Goal: Information Seeking & Learning: Find specific fact

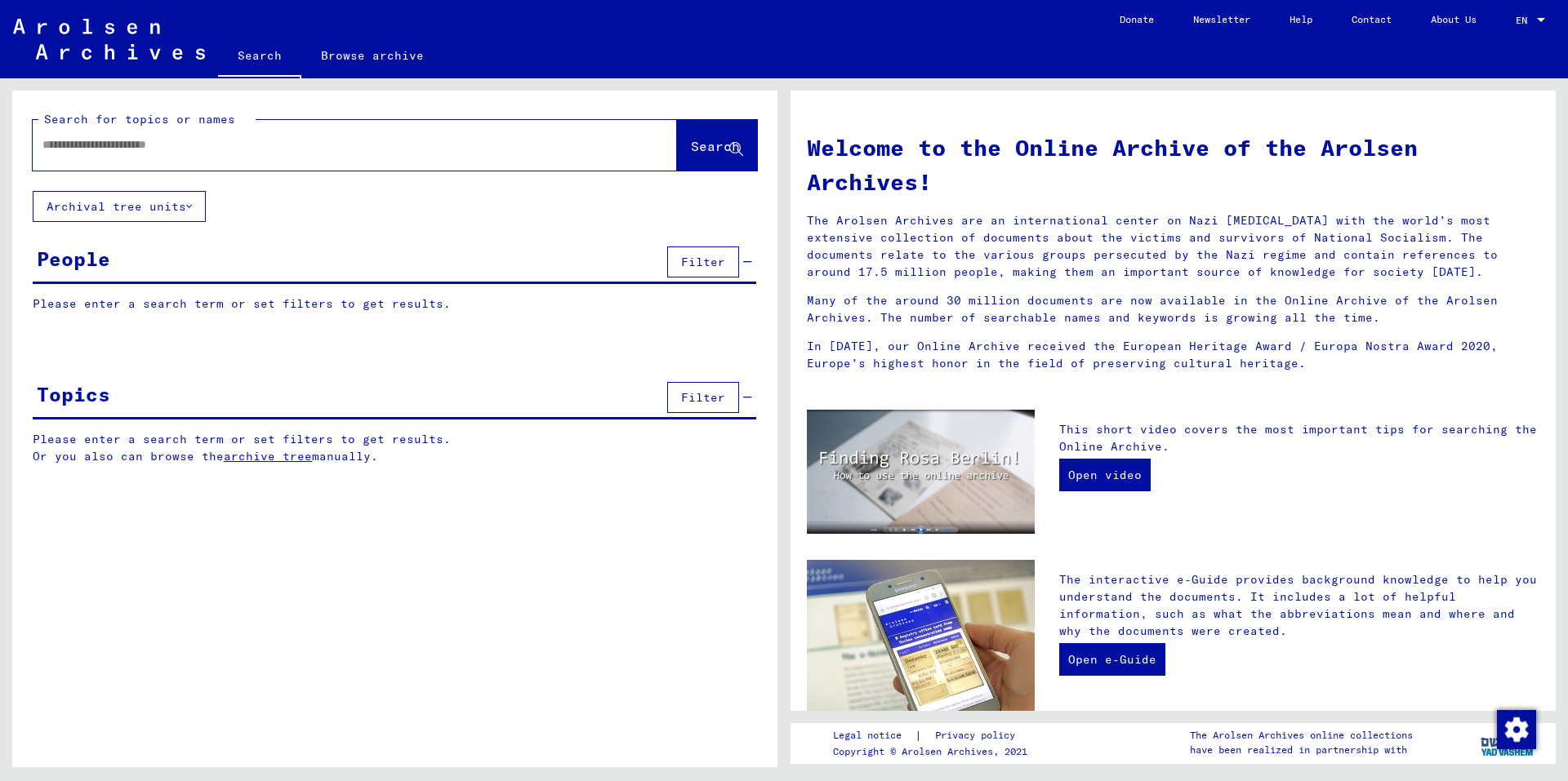
click at [333, 145] on input "text" at bounding box center [335, 145] width 585 height 17
click at [711, 146] on span "Search" at bounding box center [715, 146] width 49 height 17
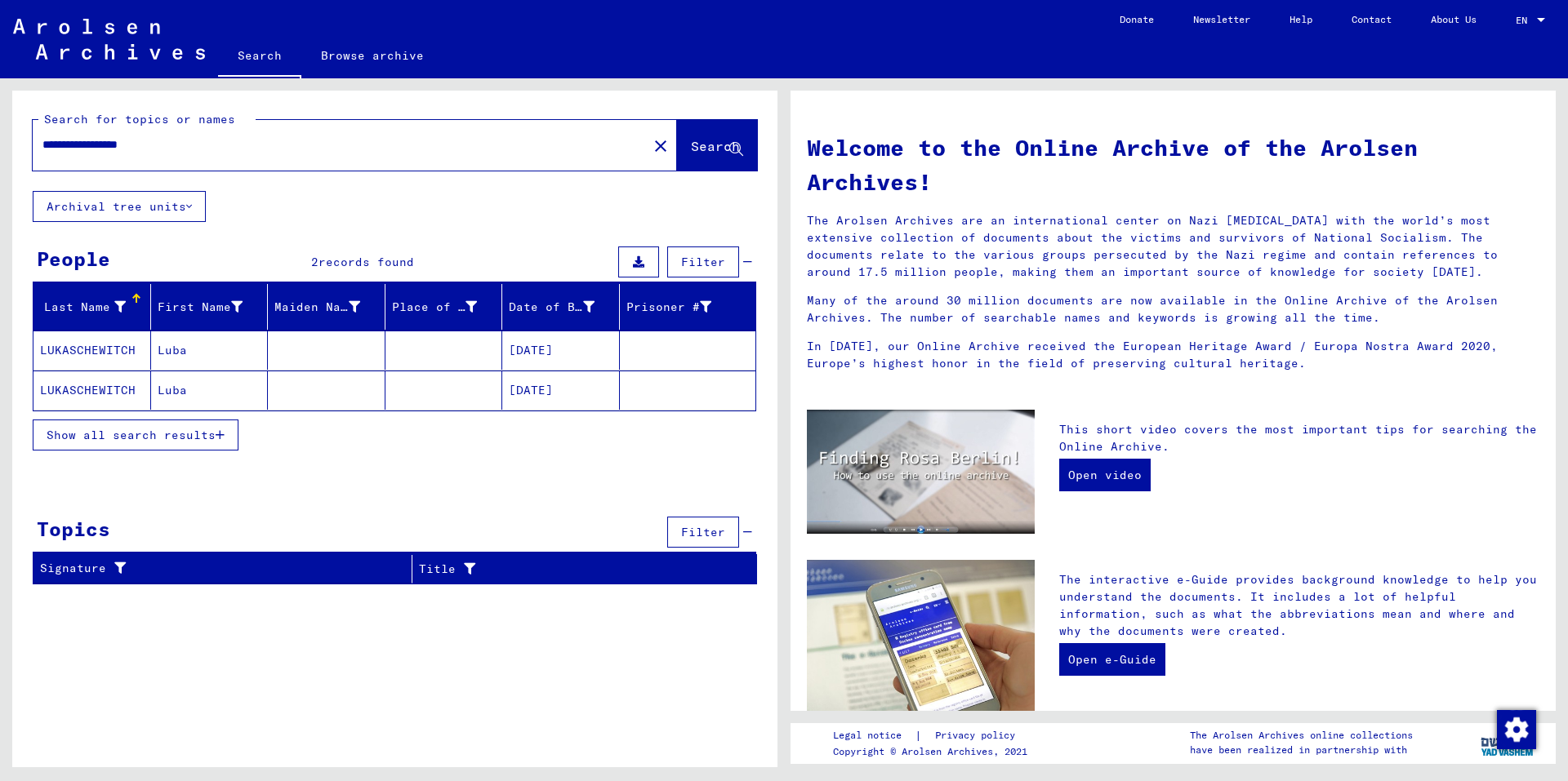
click at [537, 390] on mat-cell "[DATE]" at bounding box center [561, 390] width 118 height 39
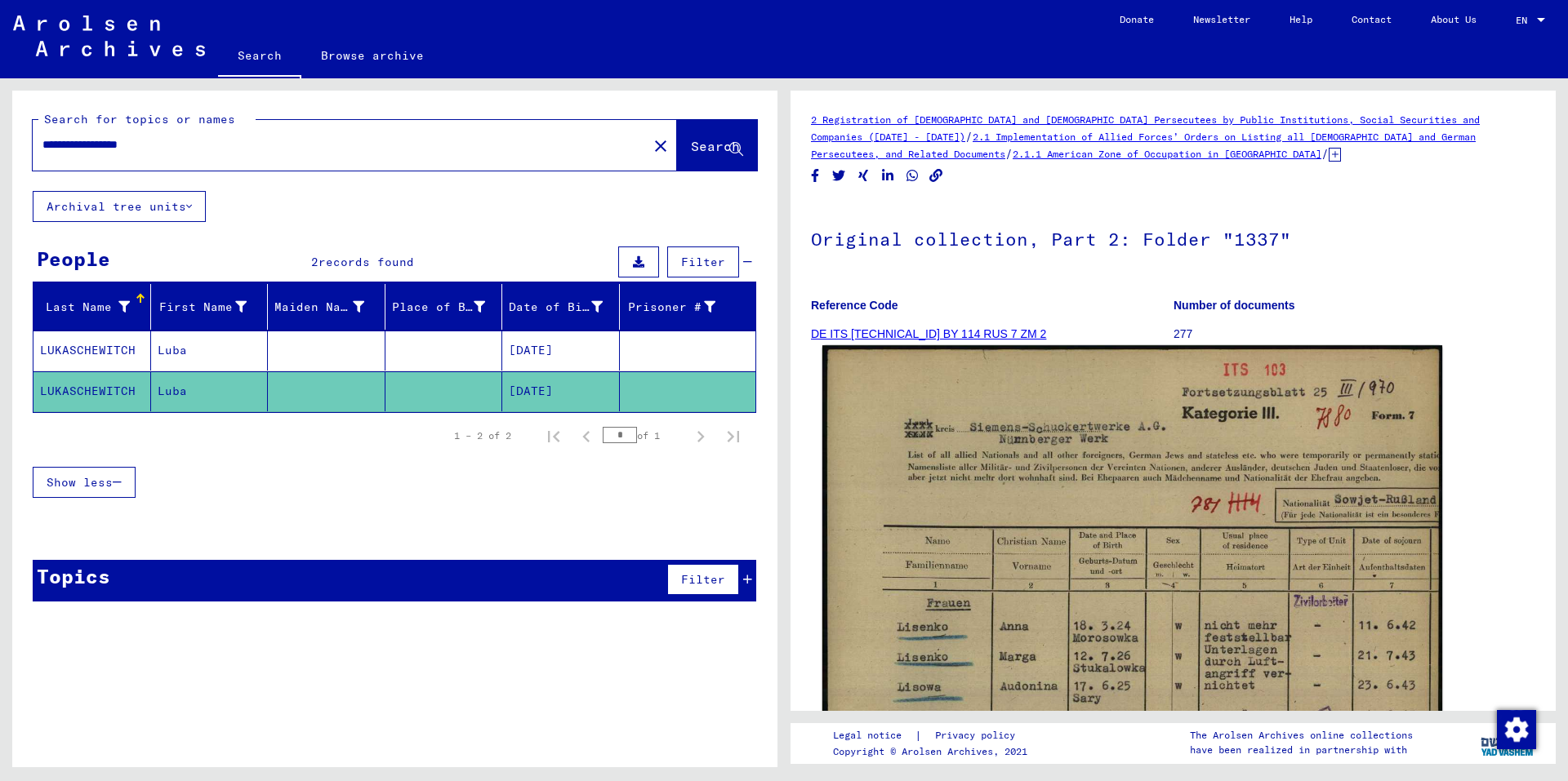
click at [1108, 471] on img at bounding box center [1132, 764] width 620 height 839
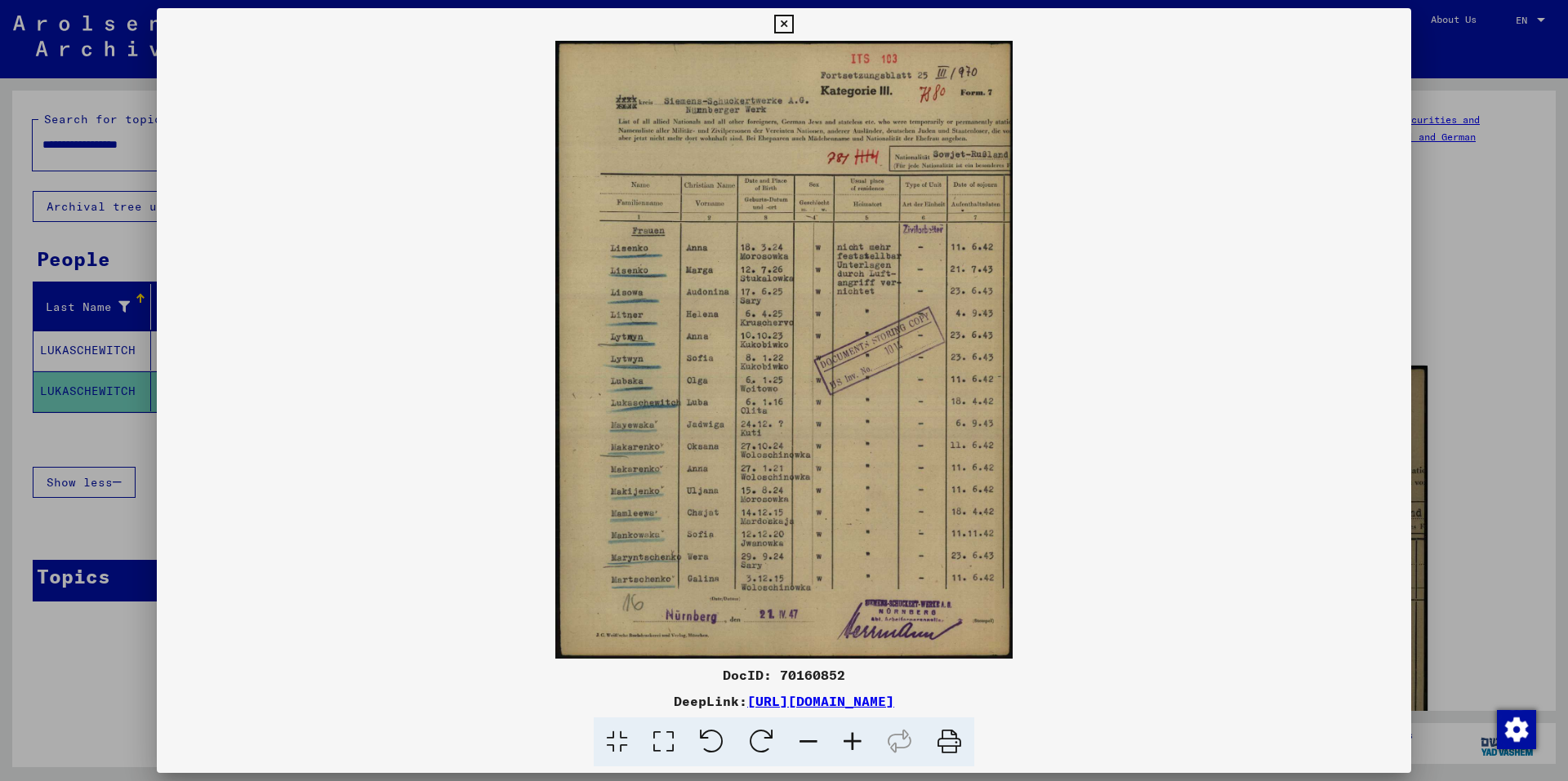
drag, startPoint x: 1093, startPoint y: 698, endPoint x: 573, endPoint y: 708, distance: 520.1
click at [573, 708] on div "DeepLink: [URL][DOMAIN_NAME]" at bounding box center [784, 701] width 1254 height 19
copy div "[URL][DOMAIN_NAME]"
click at [781, 23] on icon at bounding box center [784, 24] width 19 height 19
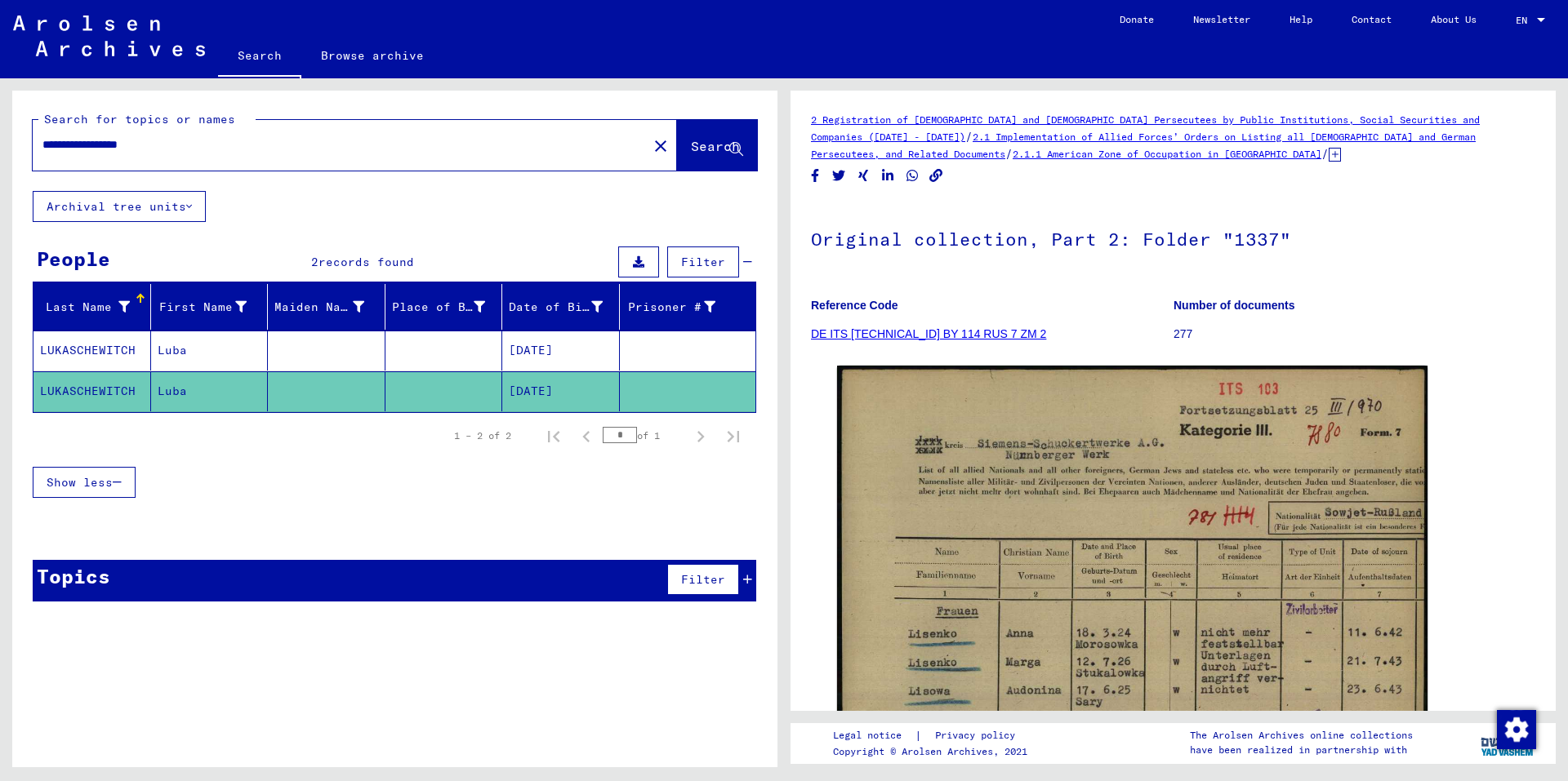
click at [156, 144] on input "**********" at bounding box center [340, 145] width 596 height 17
click at [48, 141] on input "**********" at bounding box center [340, 145] width 596 height 17
drag, startPoint x: 71, startPoint y: 142, endPoint x: 36, endPoint y: 141, distance: 35.0
click at [36, 141] on div "**********" at bounding box center [335, 145] width 605 height 37
type input "**********"
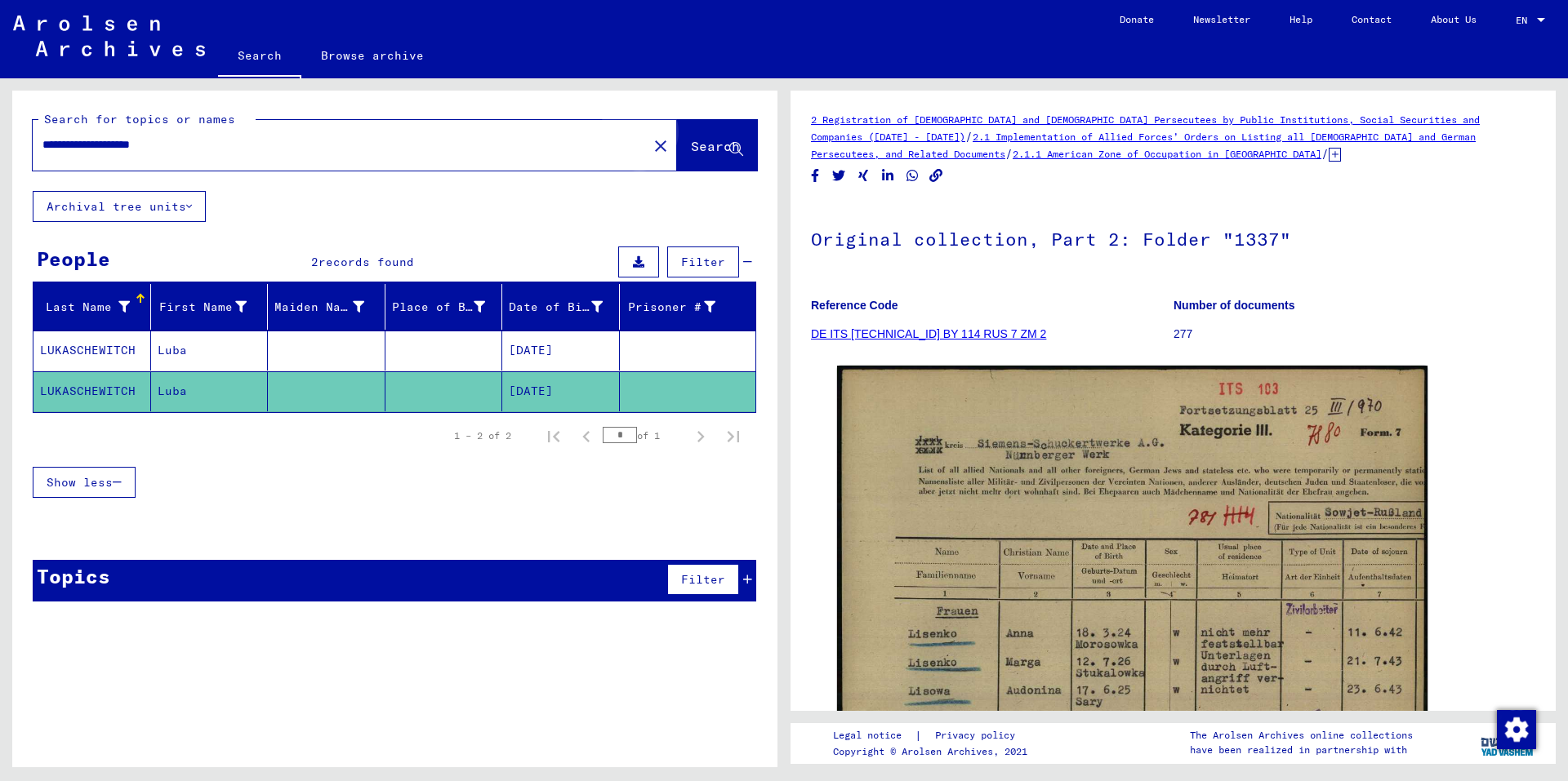
click at [706, 150] on span "Search" at bounding box center [715, 146] width 49 height 17
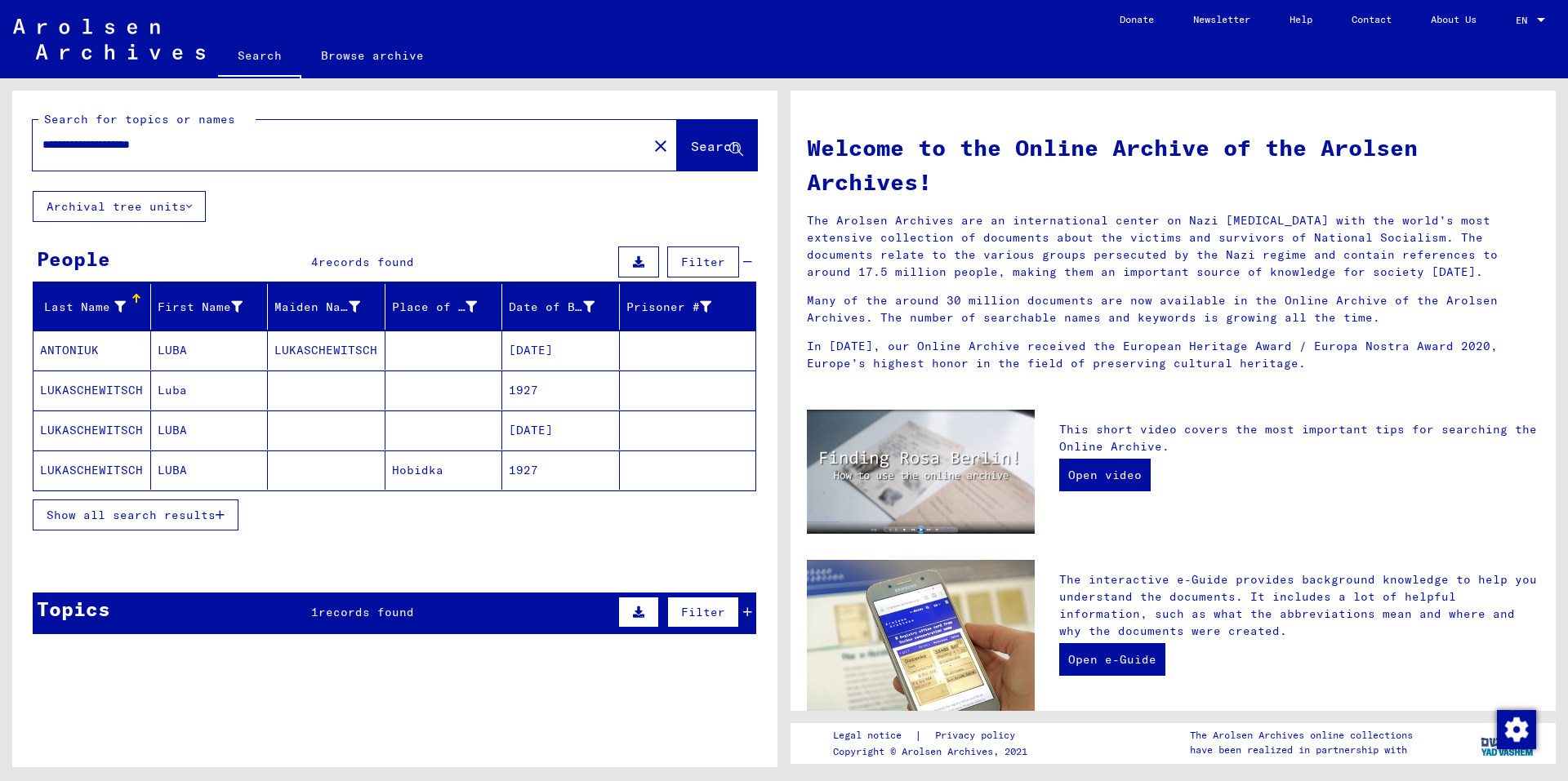
click at [135, 509] on span "Show all search results" at bounding box center [131, 514] width 169 height 15
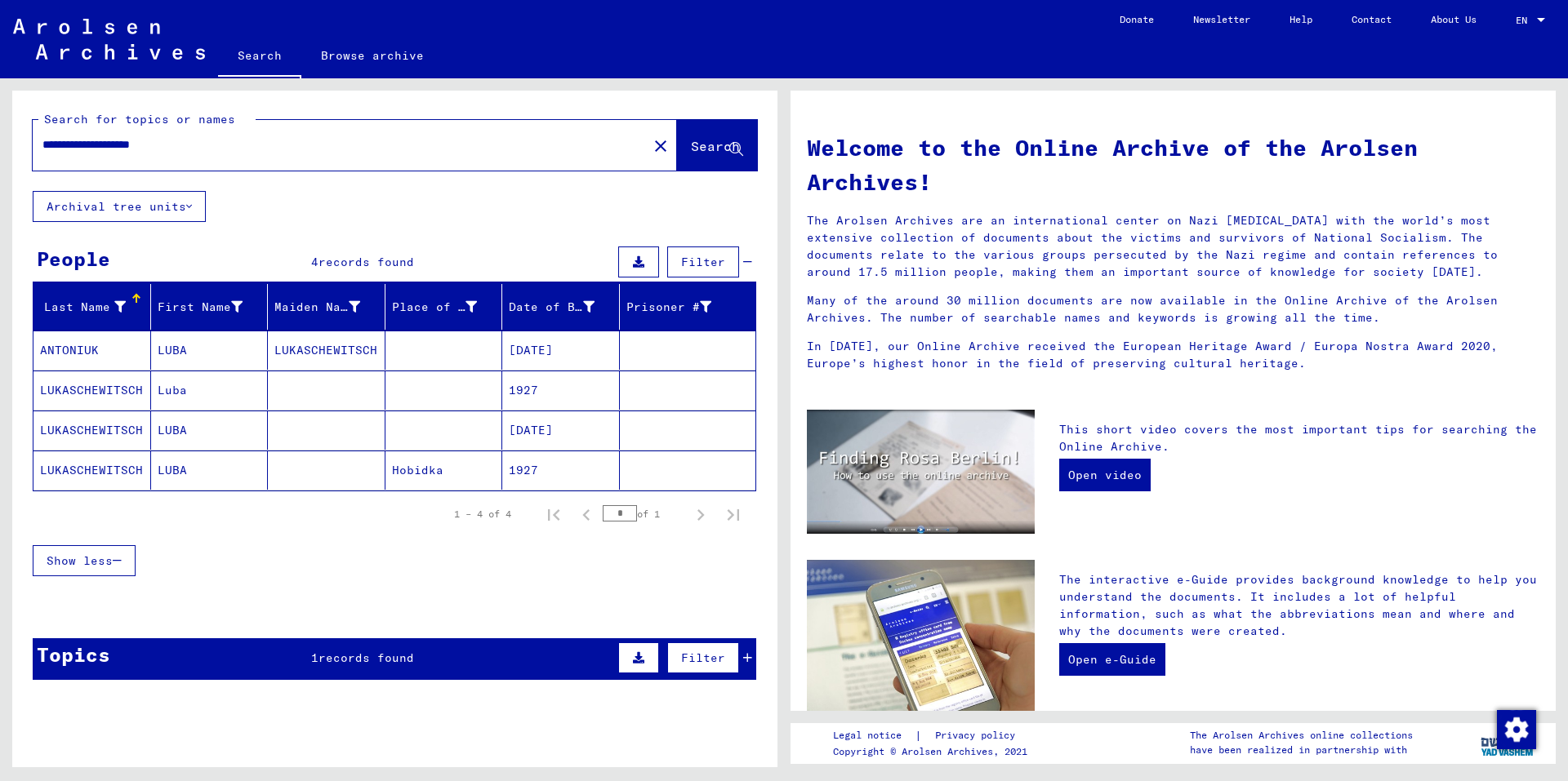
click at [544, 424] on mat-cell "[DATE]" at bounding box center [561, 430] width 118 height 39
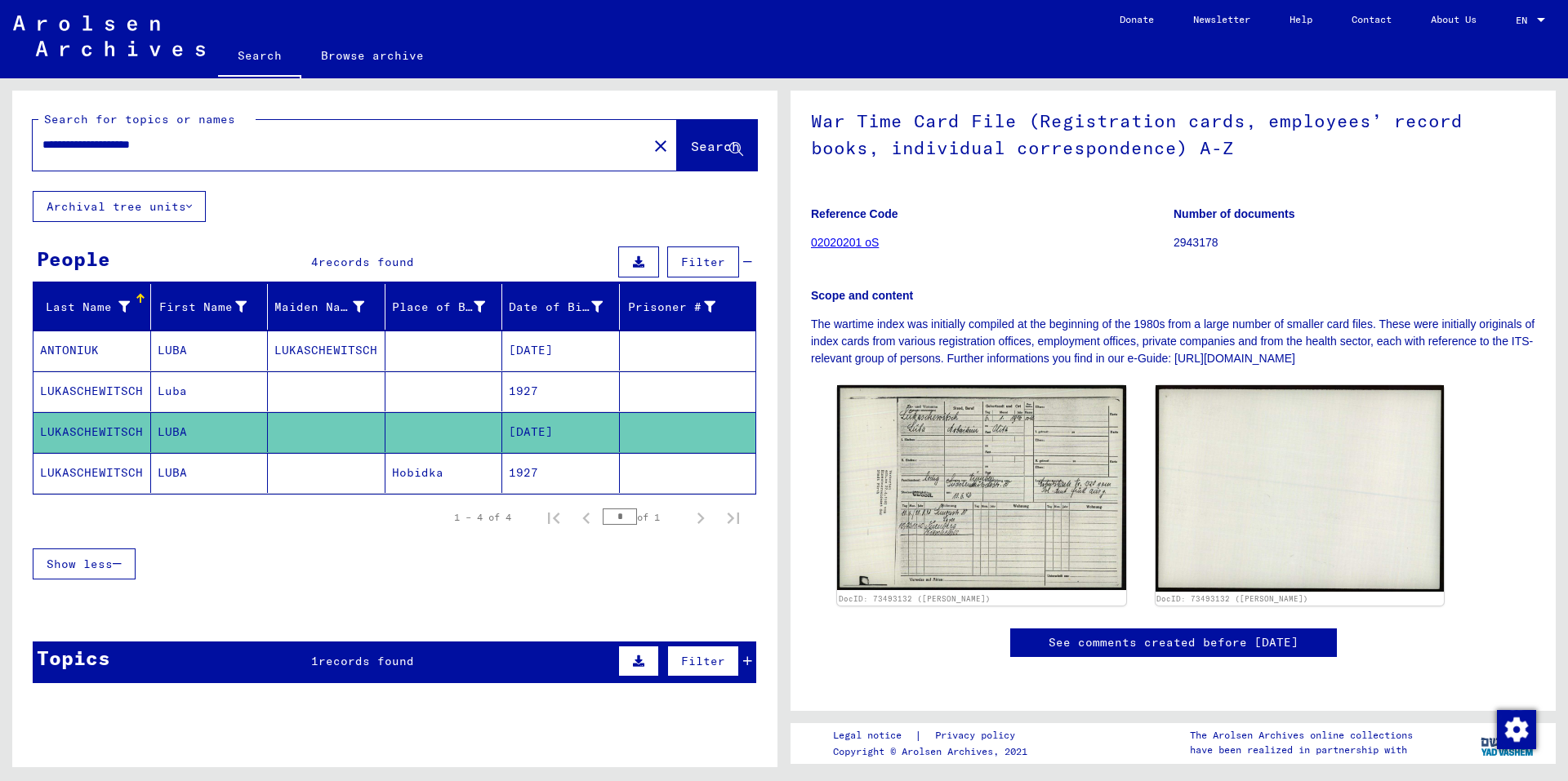
scroll to position [163, 0]
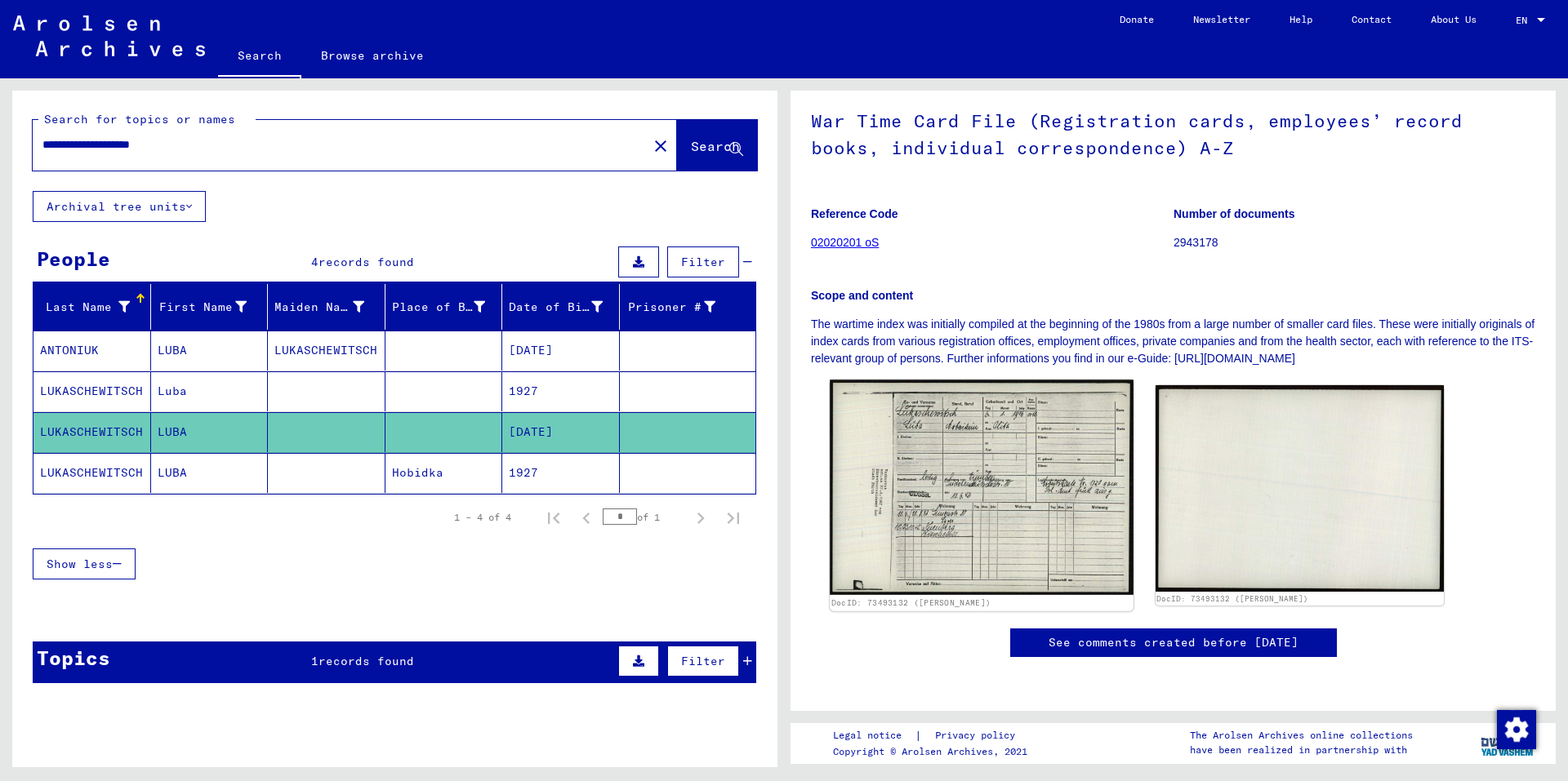
click at [1019, 418] on img at bounding box center [980, 486] width 303 height 214
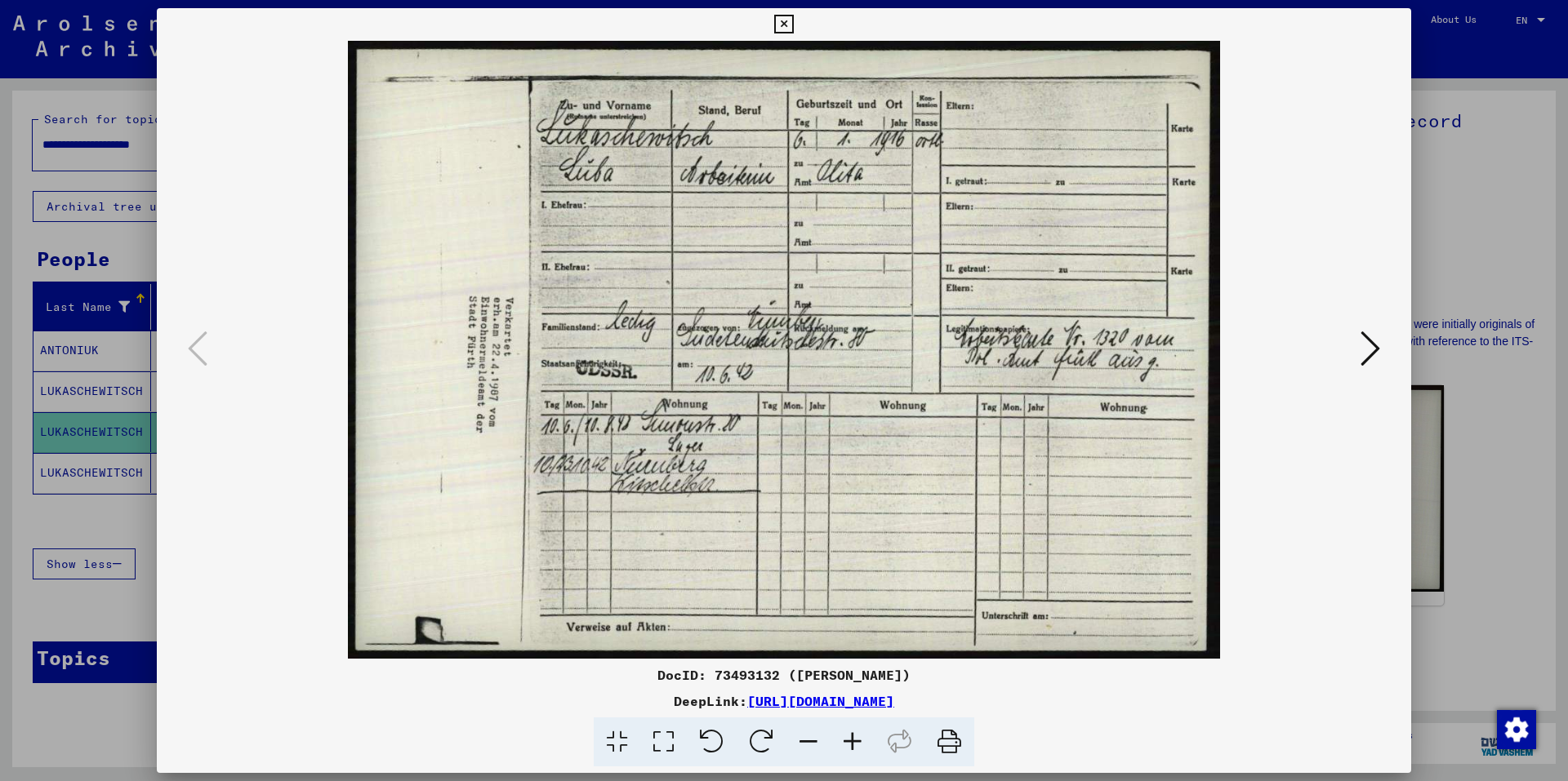
drag, startPoint x: 1084, startPoint y: 697, endPoint x: 576, endPoint y: 695, distance: 508.0
click at [576, 695] on div "DeepLink: [URL][DOMAIN_NAME]" at bounding box center [784, 701] width 1254 height 19
copy link "[URL][DOMAIN_NAME]"
click at [788, 25] on icon at bounding box center [784, 24] width 19 height 19
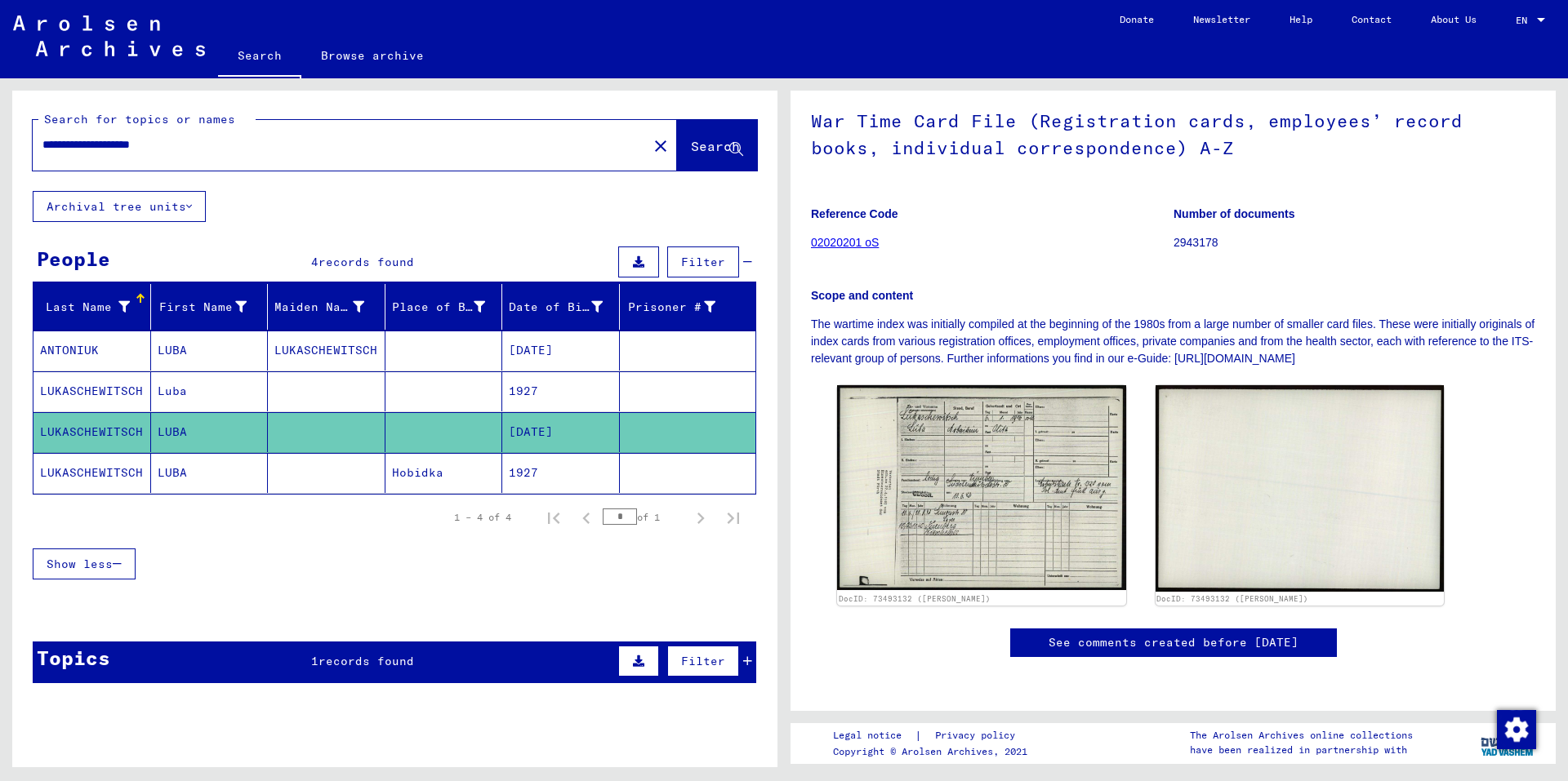
click at [651, 146] on mat-icon "close" at bounding box center [660, 146] width 19 height 19
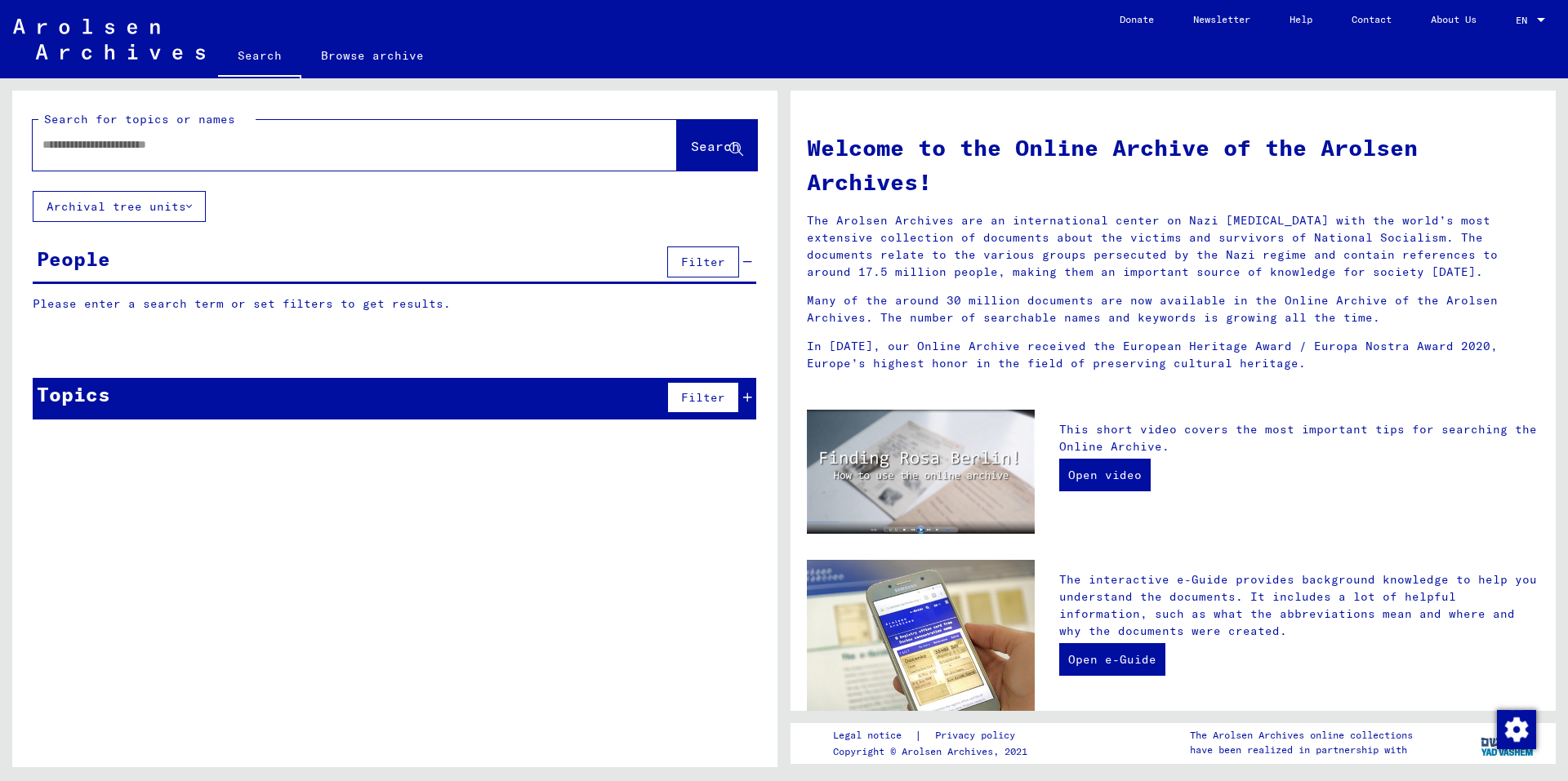
click at [524, 150] on input "text" at bounding box center [335, 145] width 585 height 17
type input "**********"
click at [693, 141] on span "Search" at bounding box center [715, 146] width 49 height 17
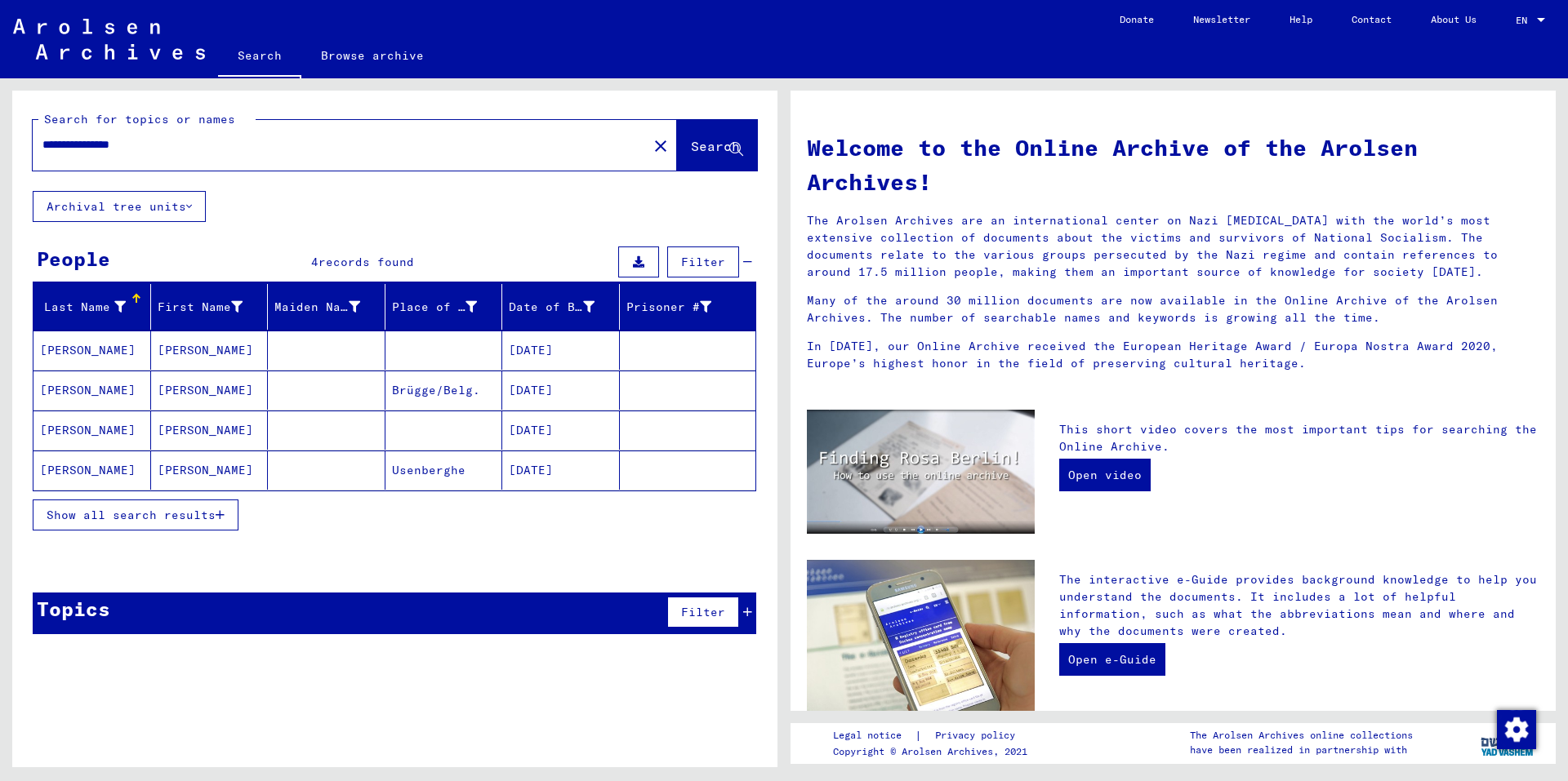
click at [442, 466] on mat-cell "Usenberghe" at bounding box center [444, 470] width 118 height 39
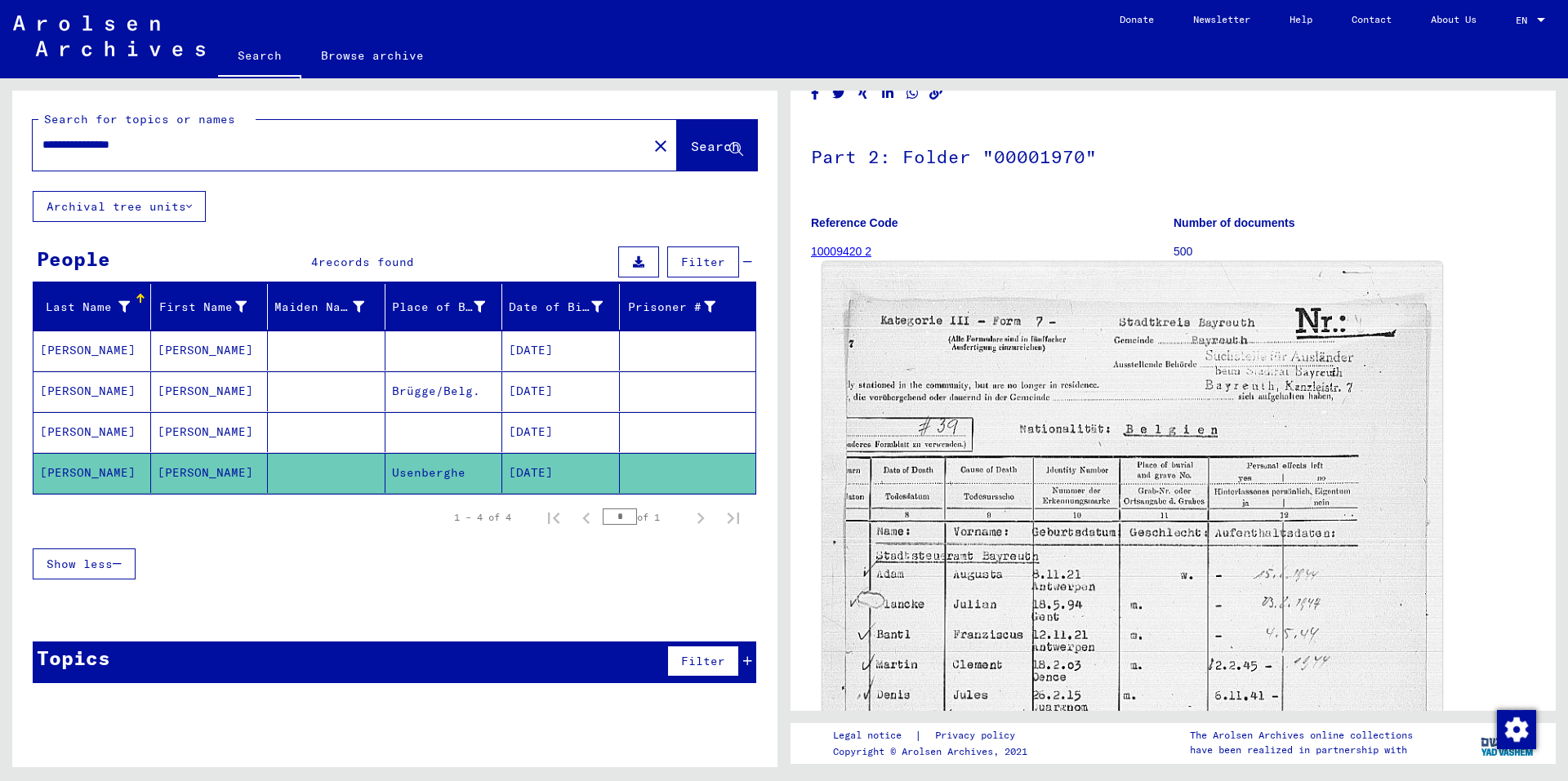
scroll to position [82, 0]
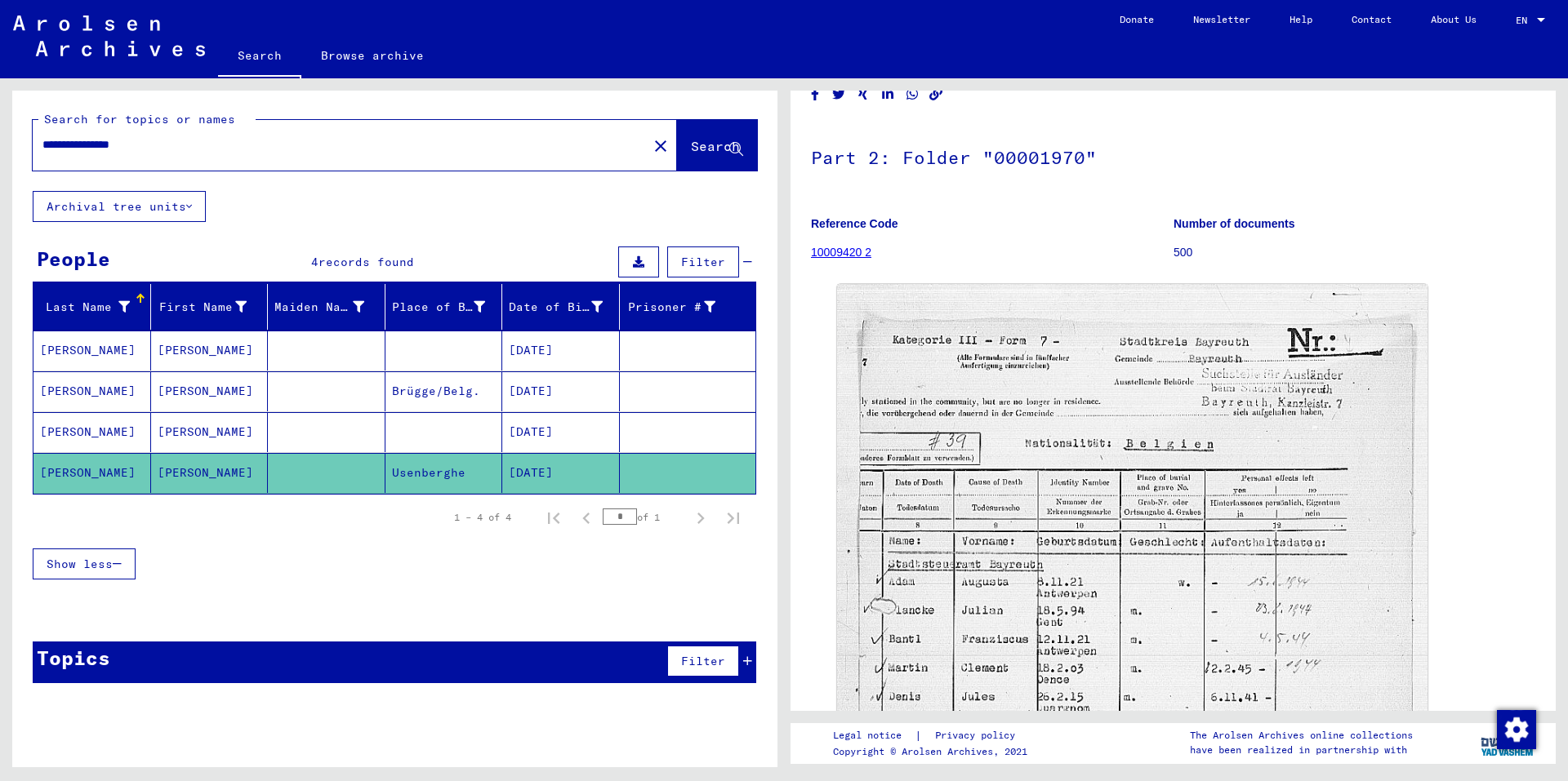
click at [430, 348] on mat-cell at bounding box center [444, 350] width 118 height 40
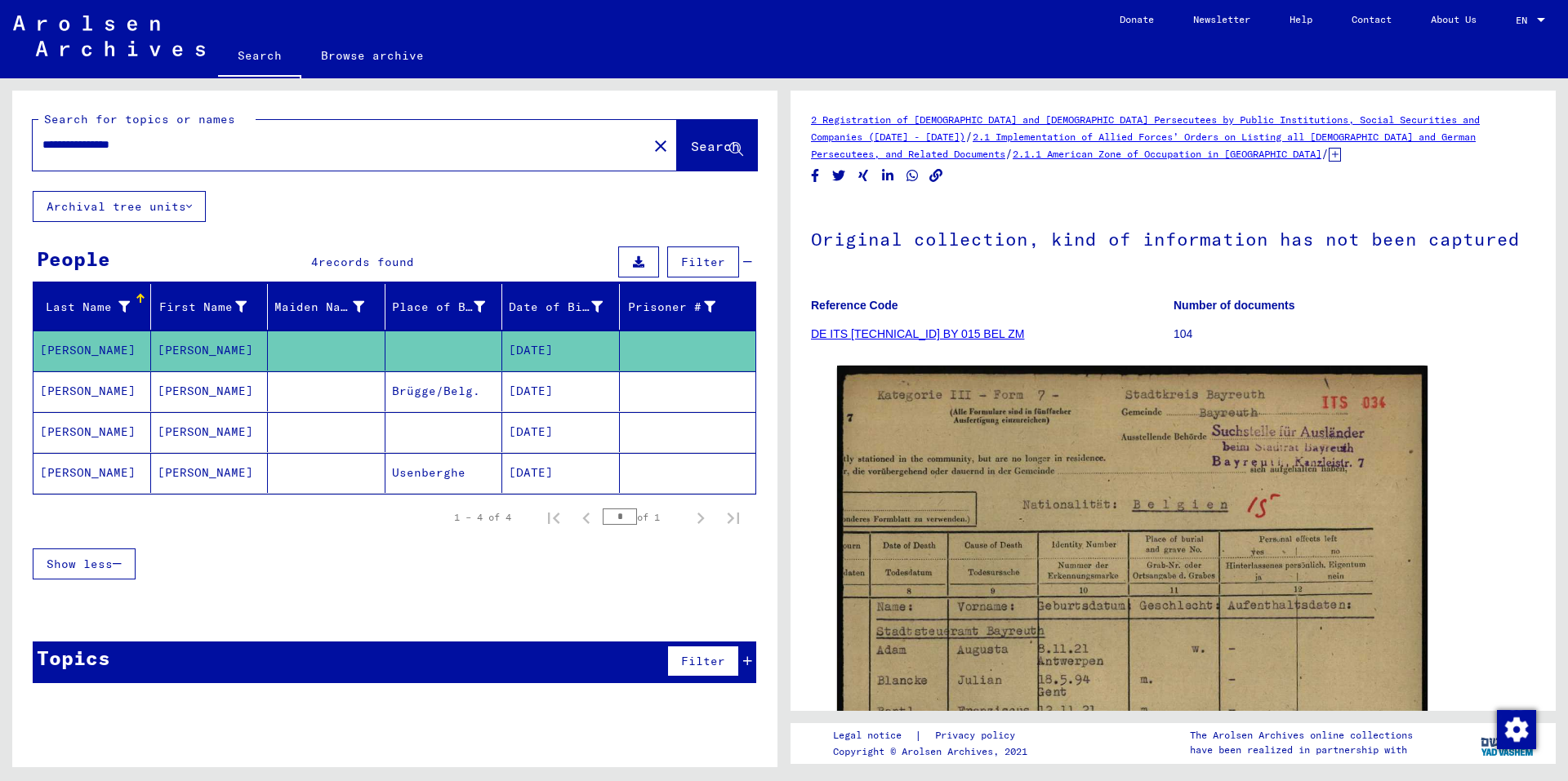
click at [442, 391] on mat-cell "Brügge/Belg." at bounding box center [444, 391] width 118 height 40
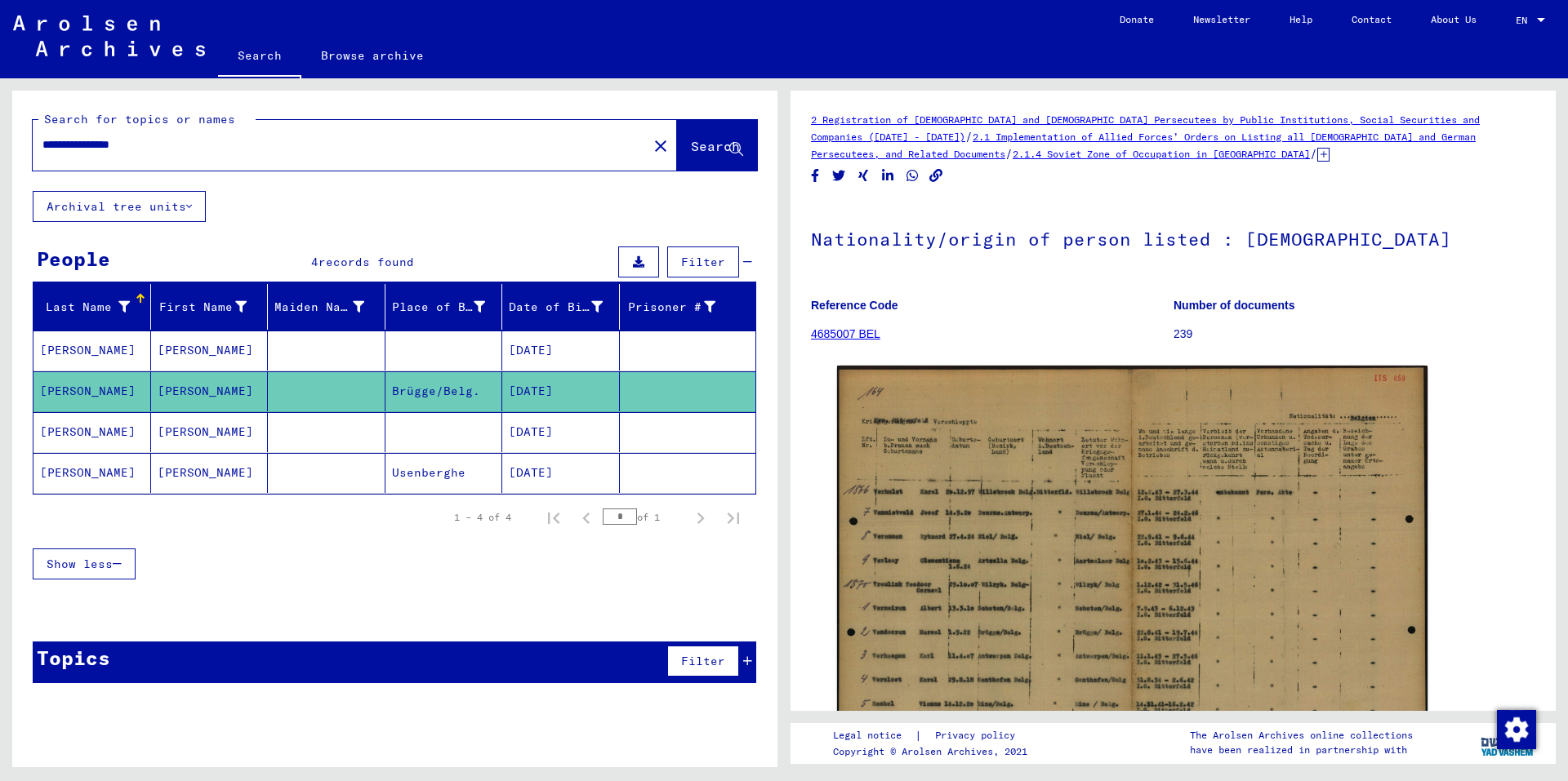
click at [84, 42] on img at bounding box center [109, 36] width 192 height 41
